Goal: Task Accomplishment & Management: Manage account settings

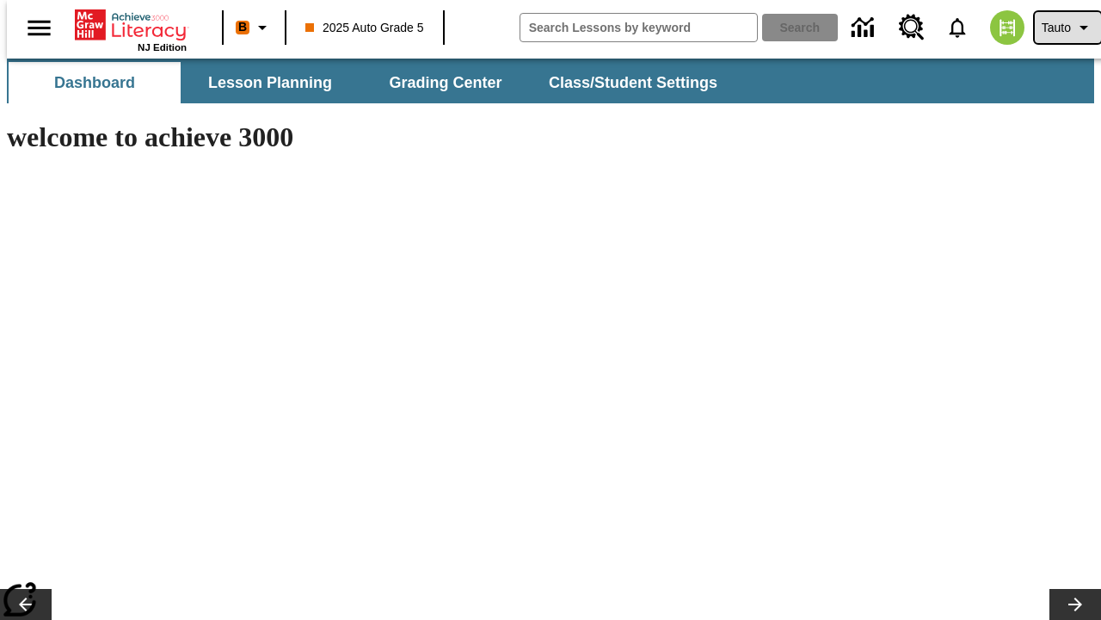
click at [1059, 28] on span "Tauto" at bounding box center [1056, 28] width 29 height 18
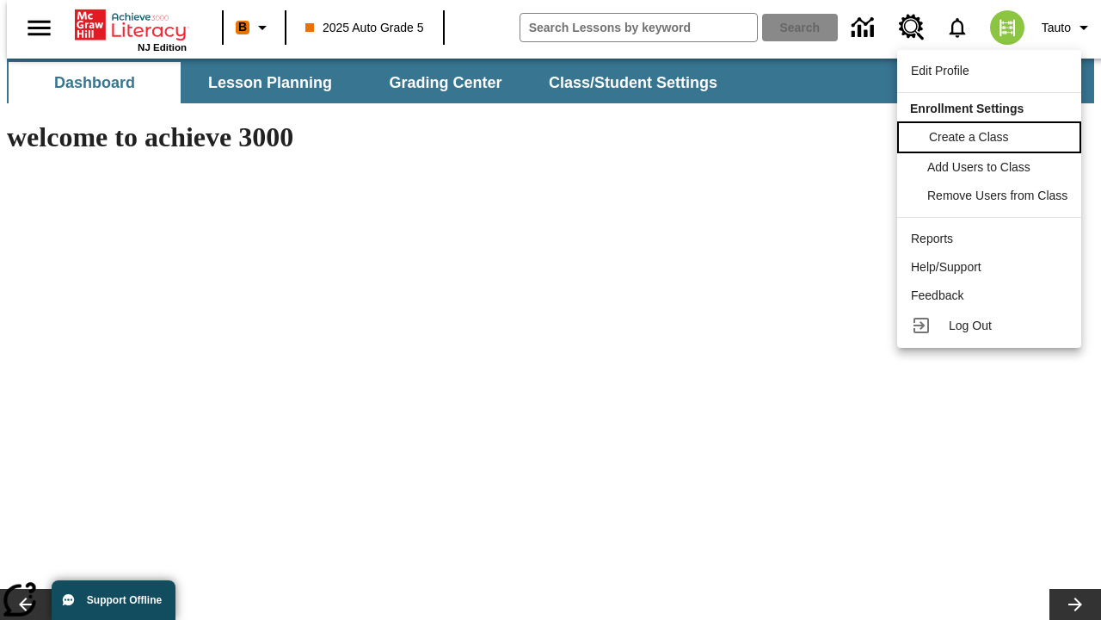
click at [992, 135] on span "Create a Class" at bounding box center [969, 137] width 80 height 14
click at [992, 167] on span "Add Users to Class" at bounding box center [980, 165] width 103 height 14
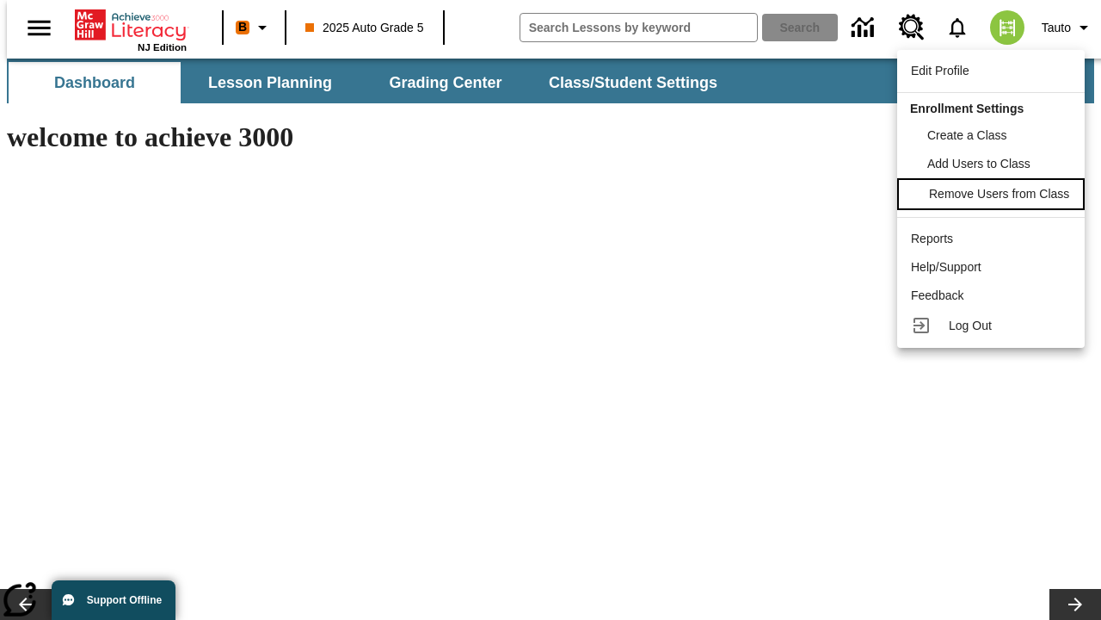
click at [992, 195] on span "Remove Users from Class" at bounding box center [999, 194] width 140 height 14
